Goal: Entertainment & Leisure: Consume media (video, audio)

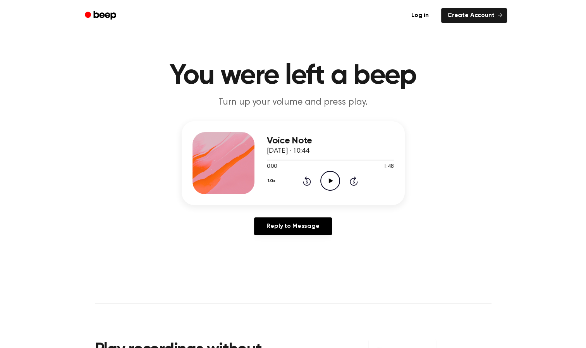
click at [331, 179] on icon "Play Audio" at bounding box center [330, 181] width 20 height 20
click at [325, 179] on icon "Play Audio" at bounding box center [330, 181] width 20 height 20
